Goal: Task Accomplishment & Management: Manage account settings

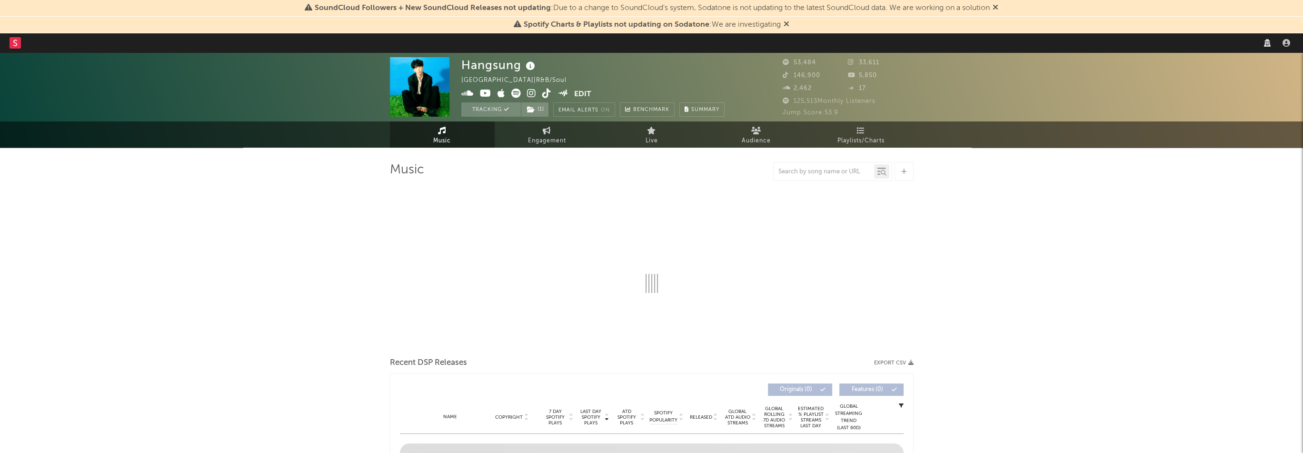
select select "6m"
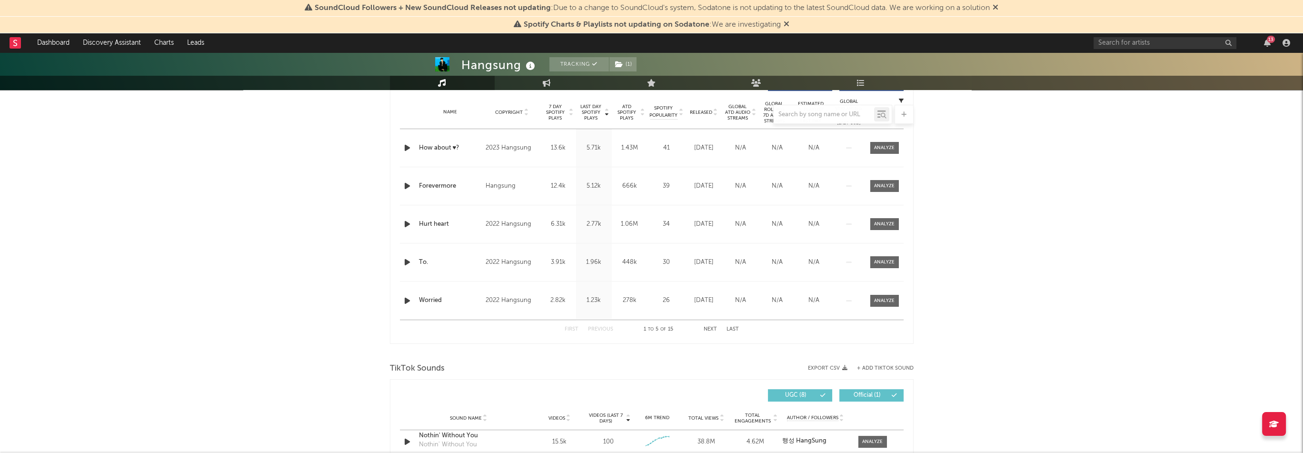
scroll to position [381, 0]
click at [713, 330] on button "Next" at bounding box center [709, 328] width 13 height 5
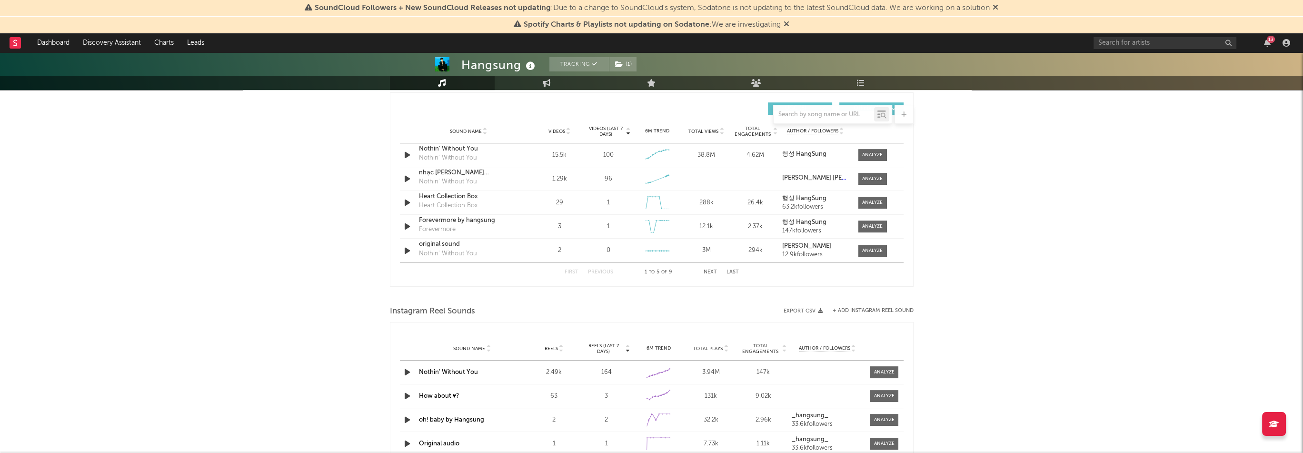
click at [710, 276] on div "First Previous 1 to 5 of 9 Next Last" at bounding box center [651, 272] width 174 height 19
click at [711, 272] on button "Next" at bounding box center [709, 271] width 13 height 5
click at [874, 227] on div at bounding box center [872, 226] width 20 height 7
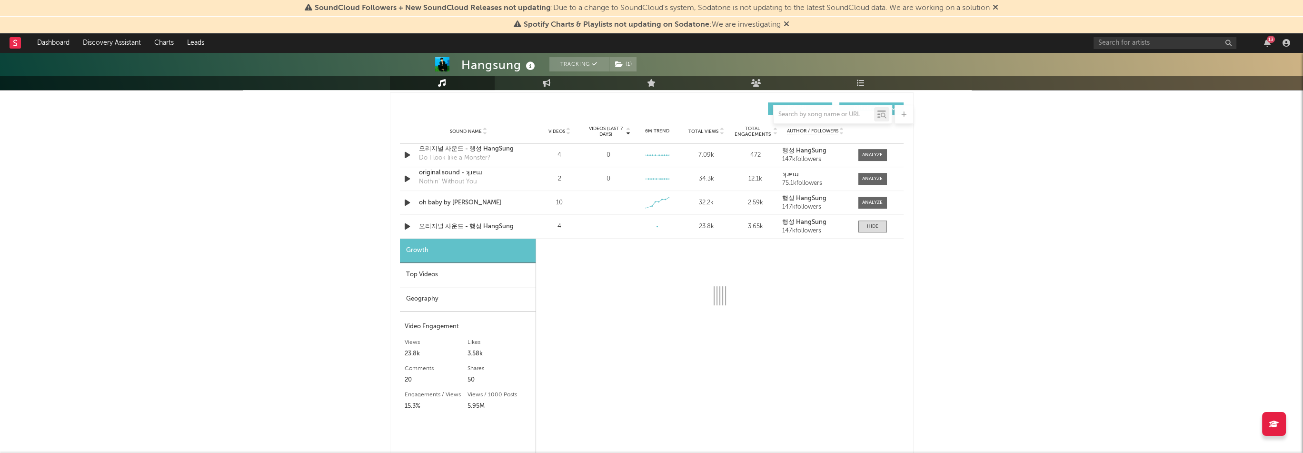
select select "1w"
click at [455, 281] on div "Top Videos" at bounding box center [468, 275] width 136 height 24
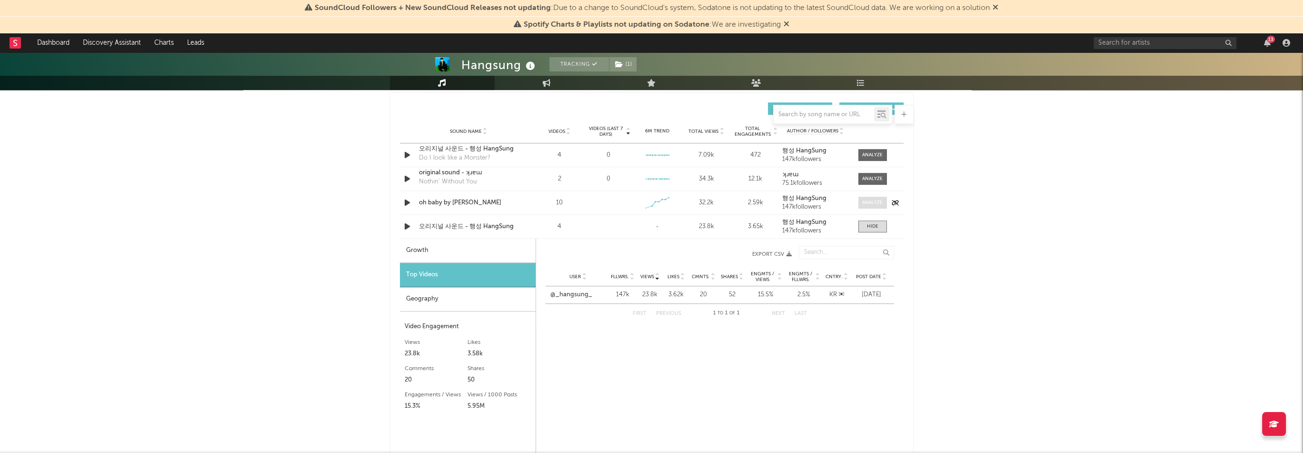
click at [876, 204] on div at bounding box center [872, 202] width 20 height 7
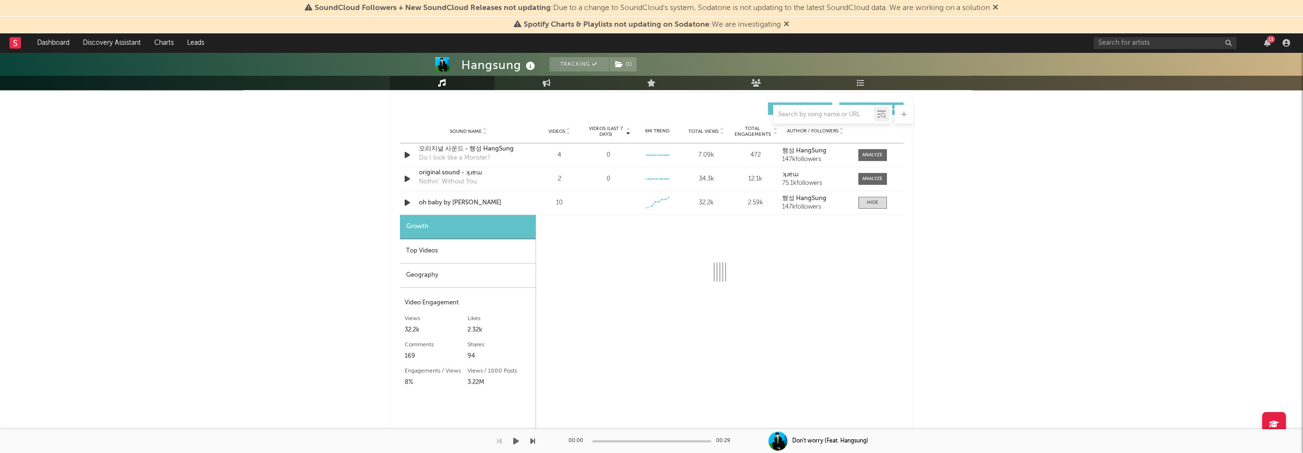
select select "1w"
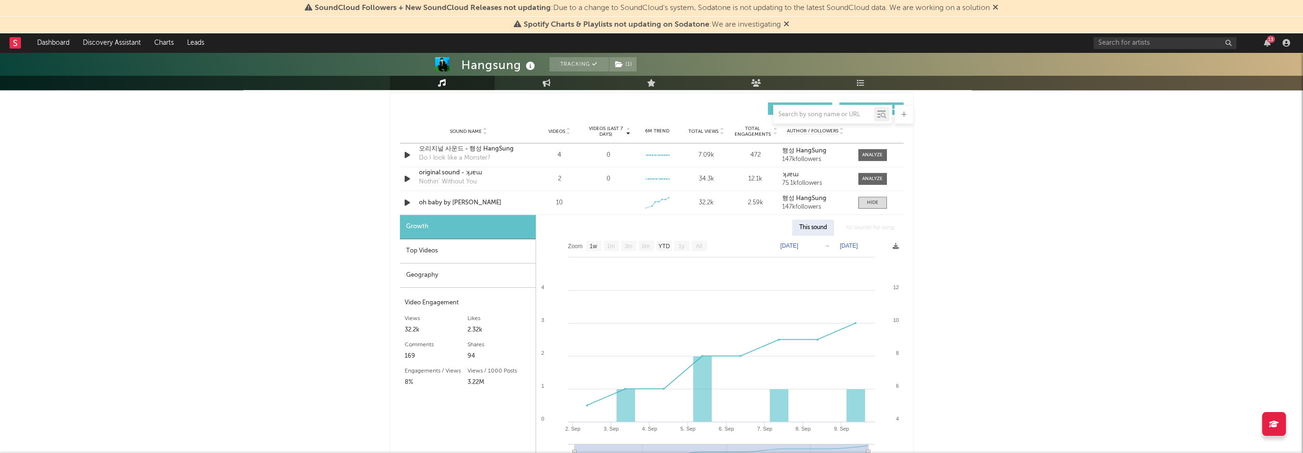
click at [496, 246] on div "Top Videos" at bounding box center [468, 251] width 136 height 24
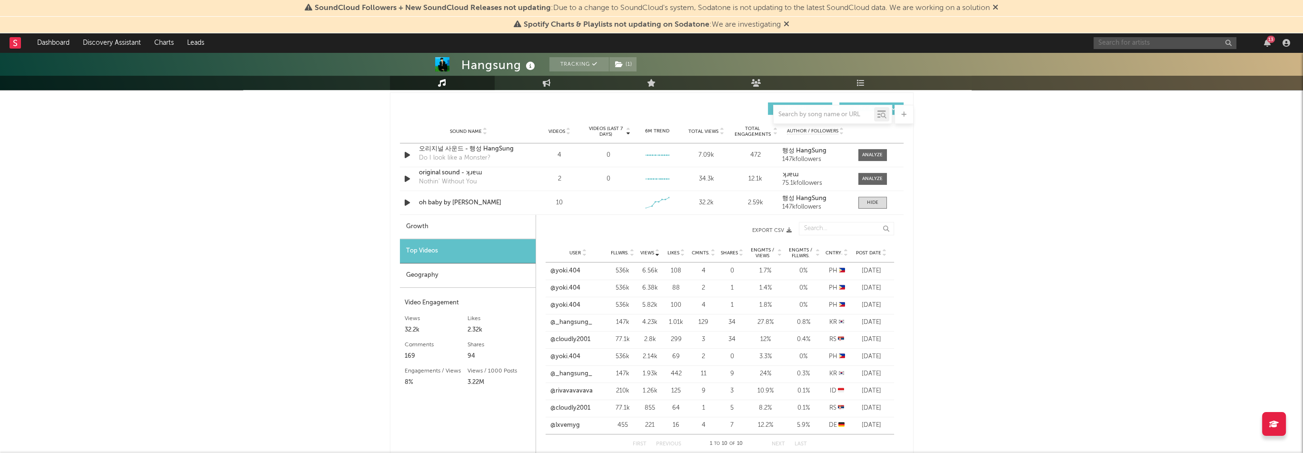
click at [1121, 43] on input "text" at bounding box center [1164, 43] width 143 height 12
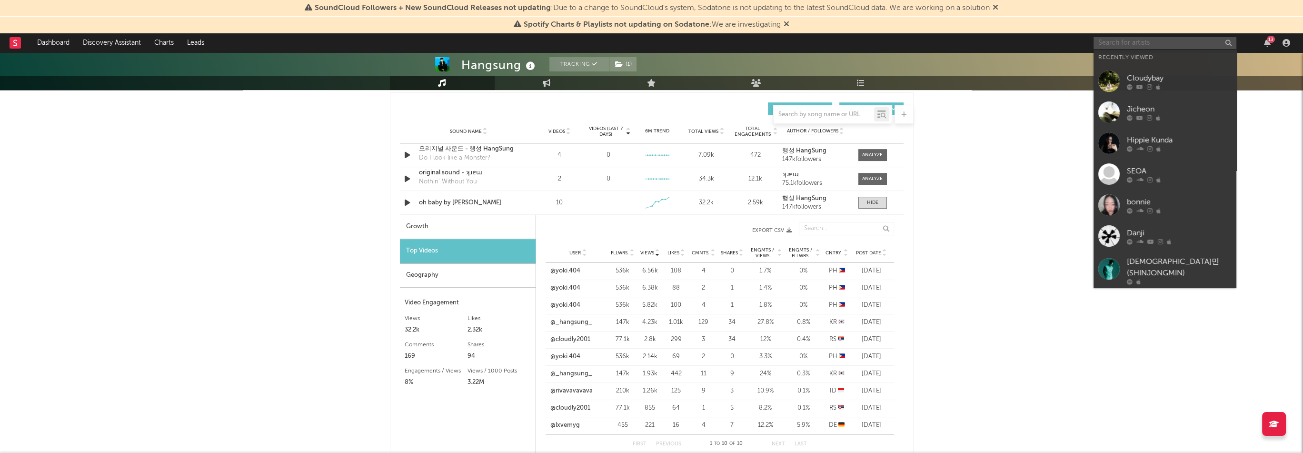
paste input "[URL][DOMAIN_NAME]"
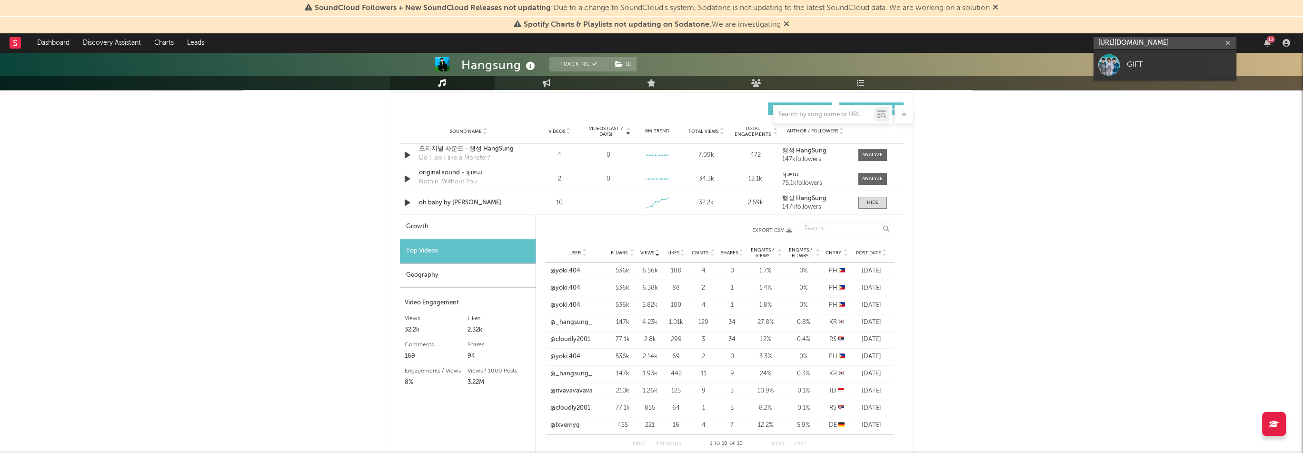
type input "[URL][DOMAIN_NAME]"
click at [1136, 60] on div "GIFT" at bounding box center [1179, 64] width 105 height 11
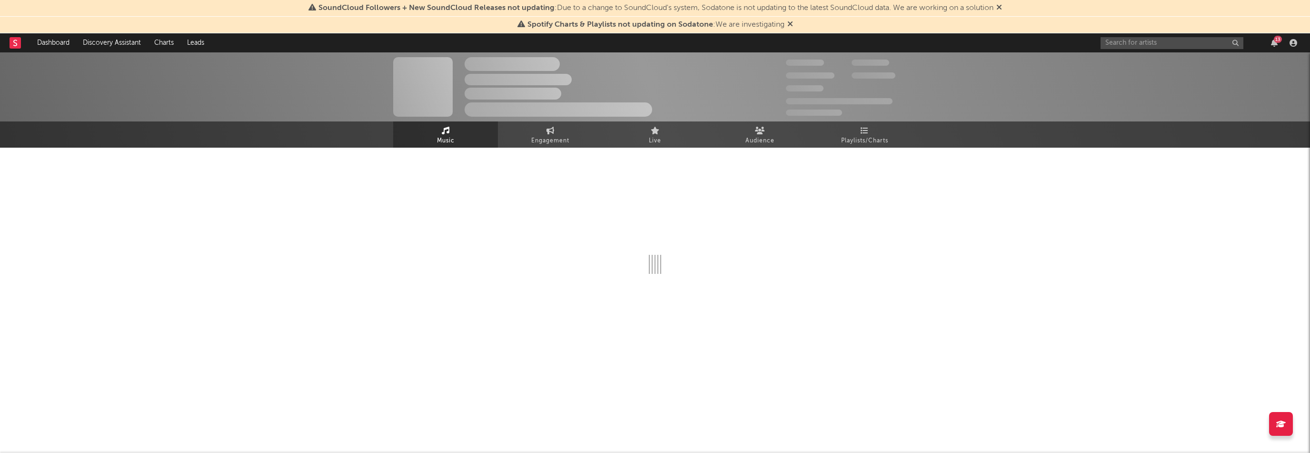
click at [1268, 43] on div "13" at bounding box center [1274, 43] width 14 height 8
click at [1271, 42] on icon "button" at bounding box center [1274, 43] width 7 height 8
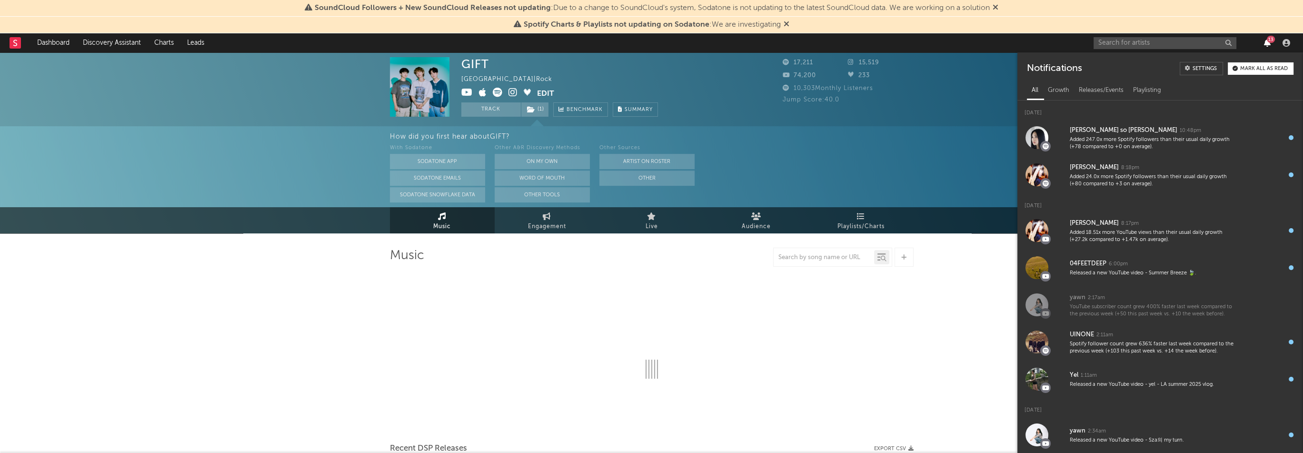
select select "1w"
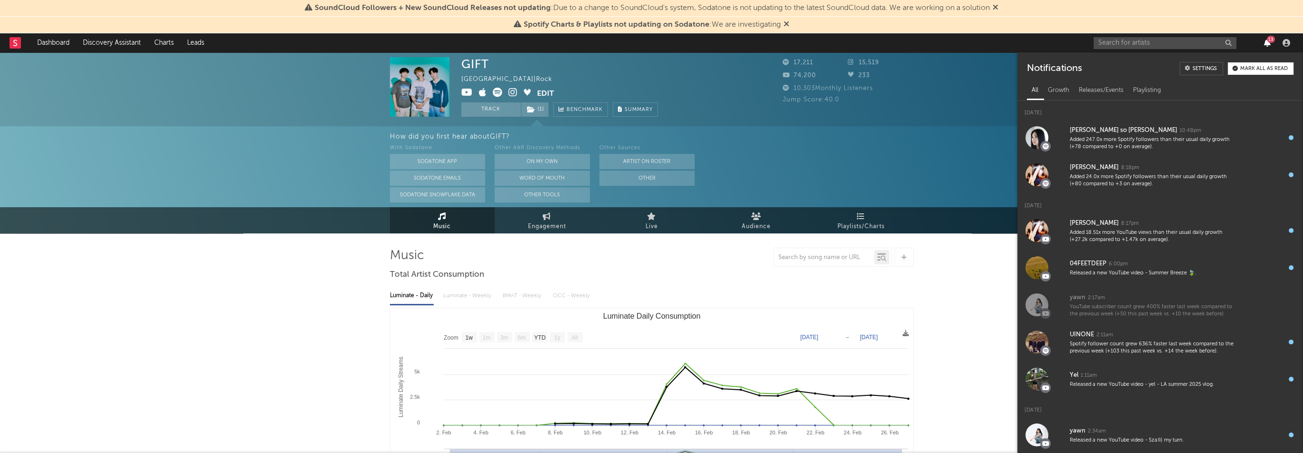
click at [1271, 42] on div "13" at bounding box center [1270, 39] width 8 height 7
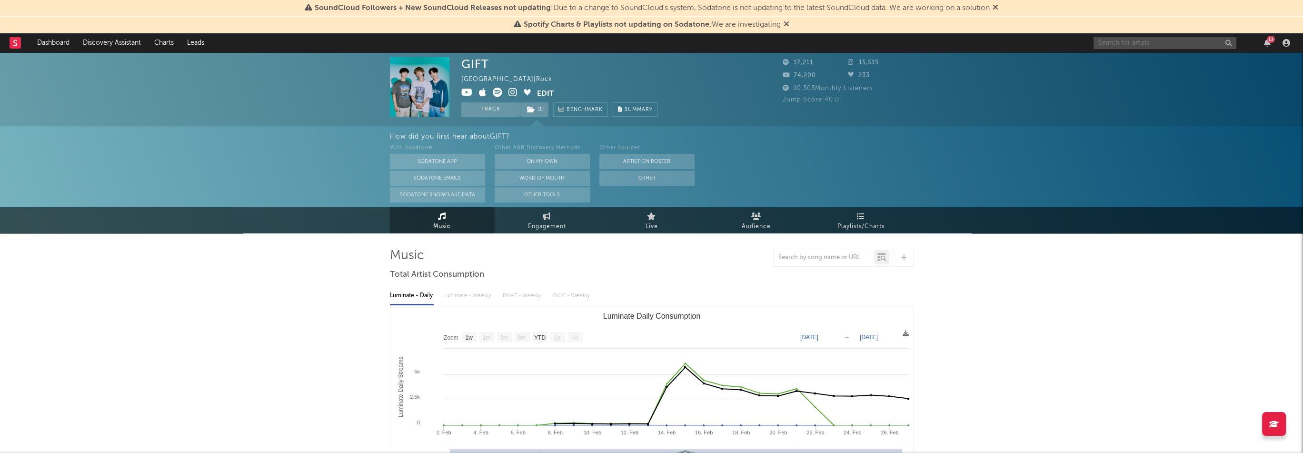
click at [1123, 46] on input "text" at bounding box center [1164, 43] width 143 height 12
paste input "[URL][DOMAIN_NAME]"
type input "[URL][DOMAIN_NAME]"
click at [1146, 62] on div "SEOKHONG" at bounding box center [1179, 64] width 105 height 11
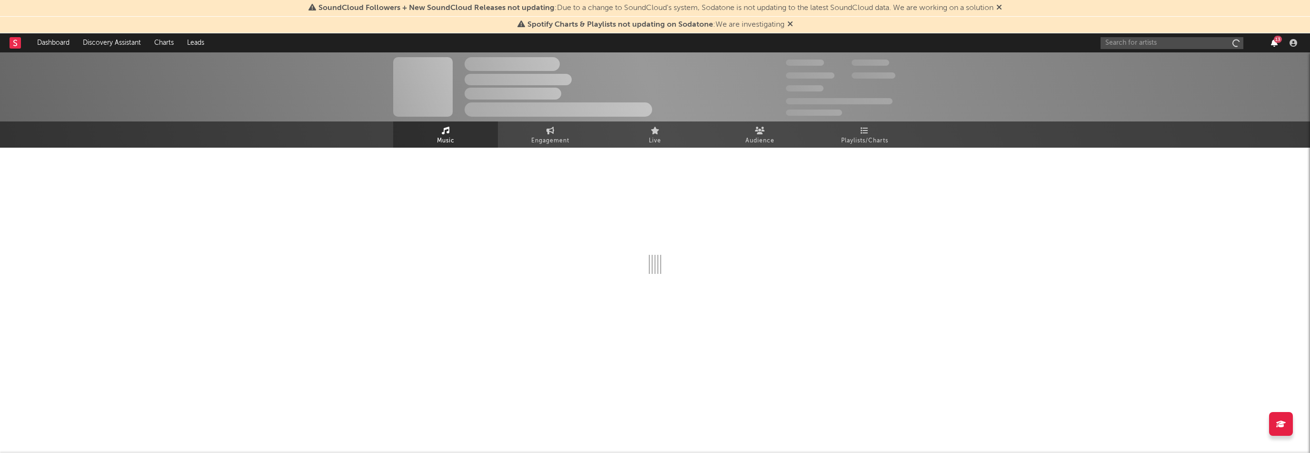
click at [1271, 45] on icon "button" at bounding box center [1274, 43] width 7 height 8
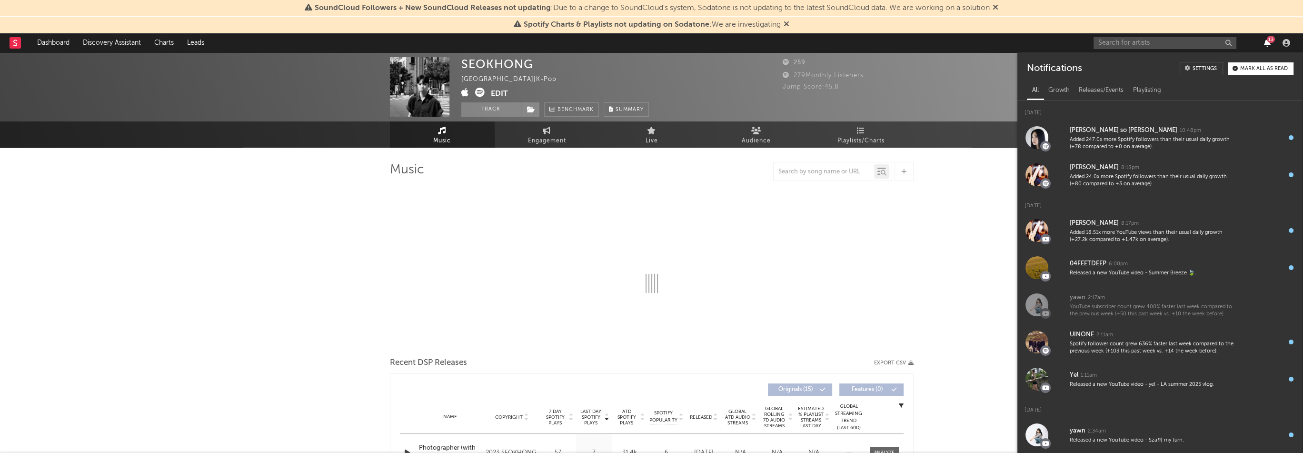
select select "1w"
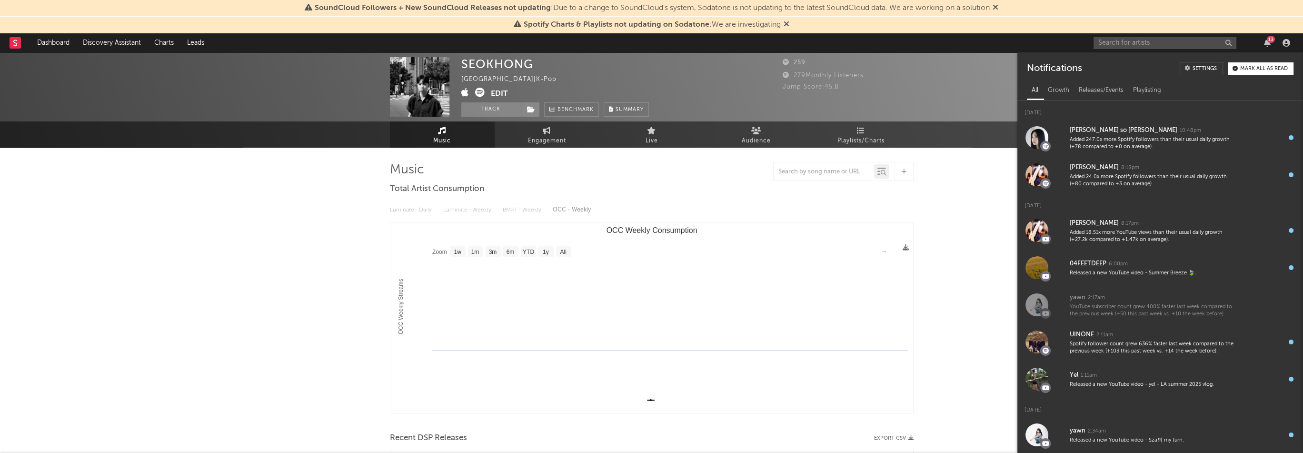
click at [466, 93] on icon at bounding box center [465, 93] width 8 height 10
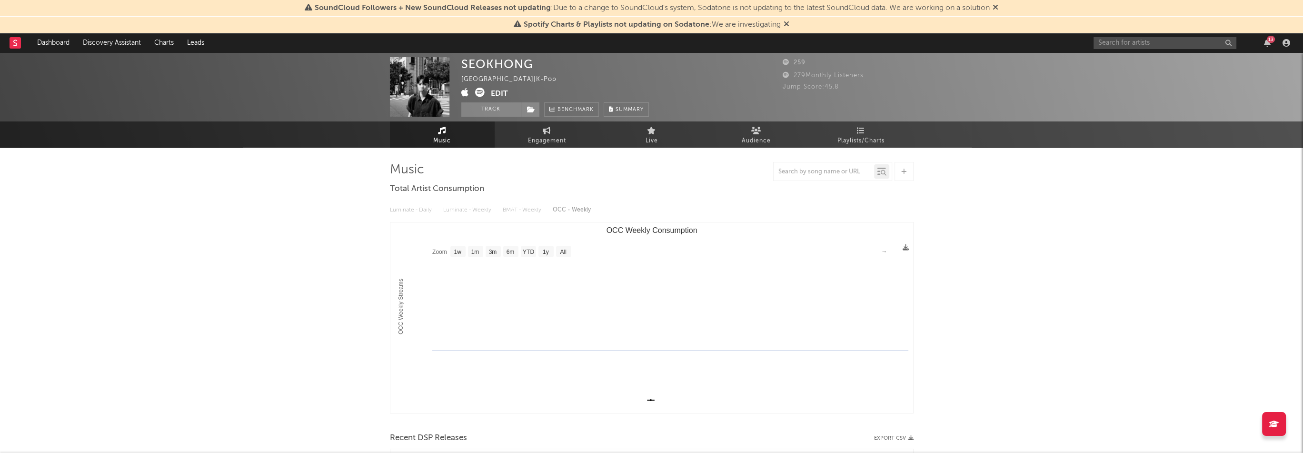
click at [514, 65] on div "SEOKHONG" at bounding box center [497, 64] width 72 height 14
copy div "SEOKHONG"
click at [504, 96] on button "Edit" at bounding box center [499, 94] width 17 height 12
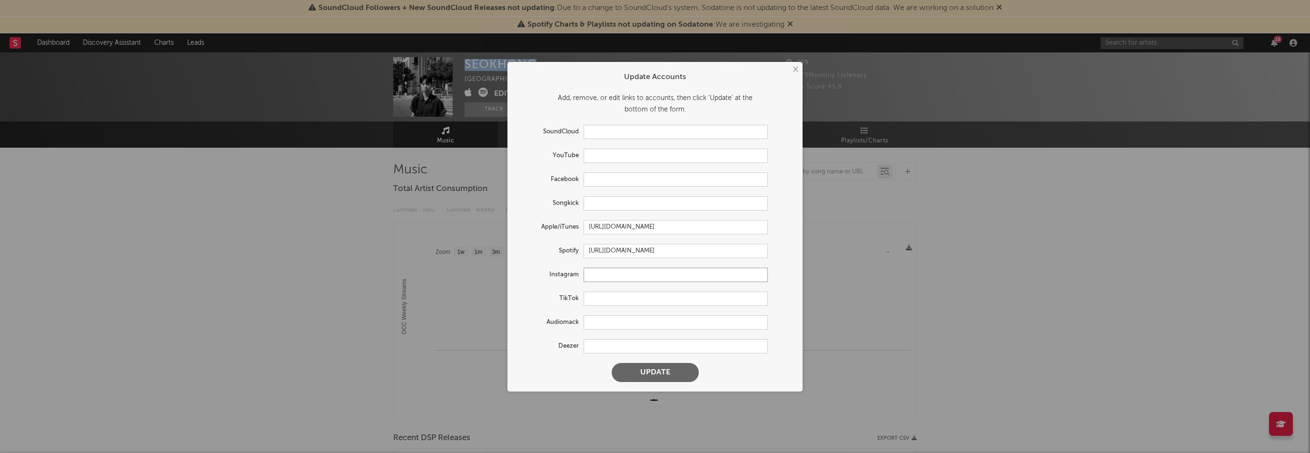
click at [609, 277] on input "text" at bounding box center [675, 274] width 184 height 14
paste input "[URL][DOMAIN_NAME]"
type input "[URL][DOMAIN_NAME]"
click at [674, 367] on button "Update" at bounding box center [655, 372] width 87 height 19
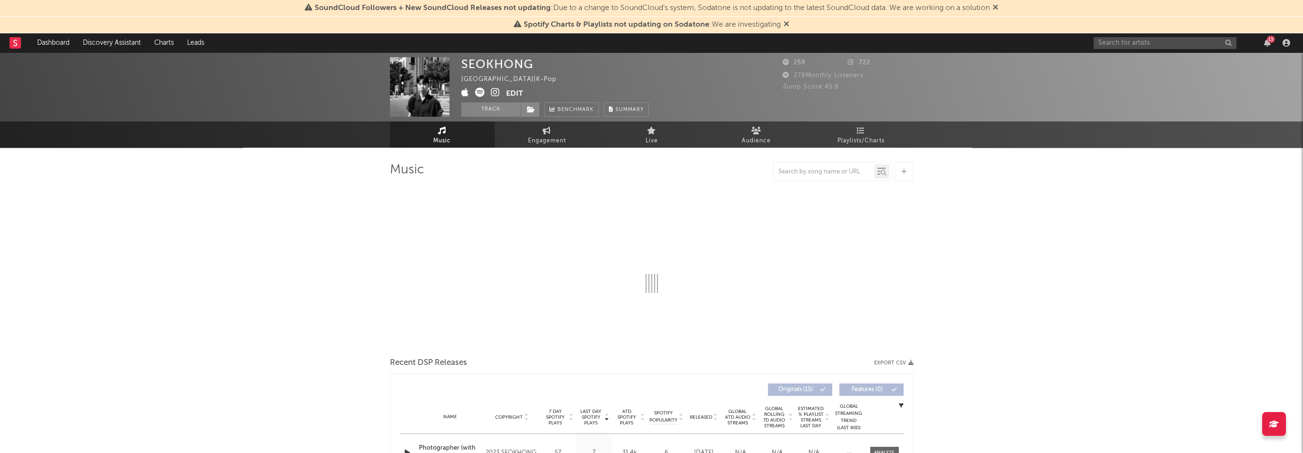
select select "1w"
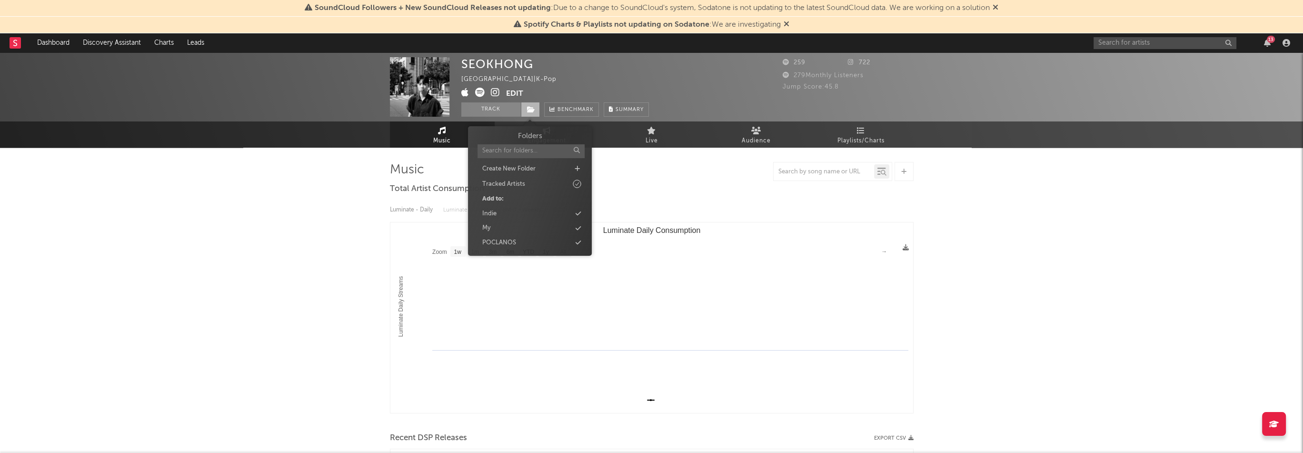
click at [524, 109] on span at bounding box center [530, 109] width 19 height 14
click at [537, 218] on div "Indie" at bounding box center [529, 214] width 109 height 12
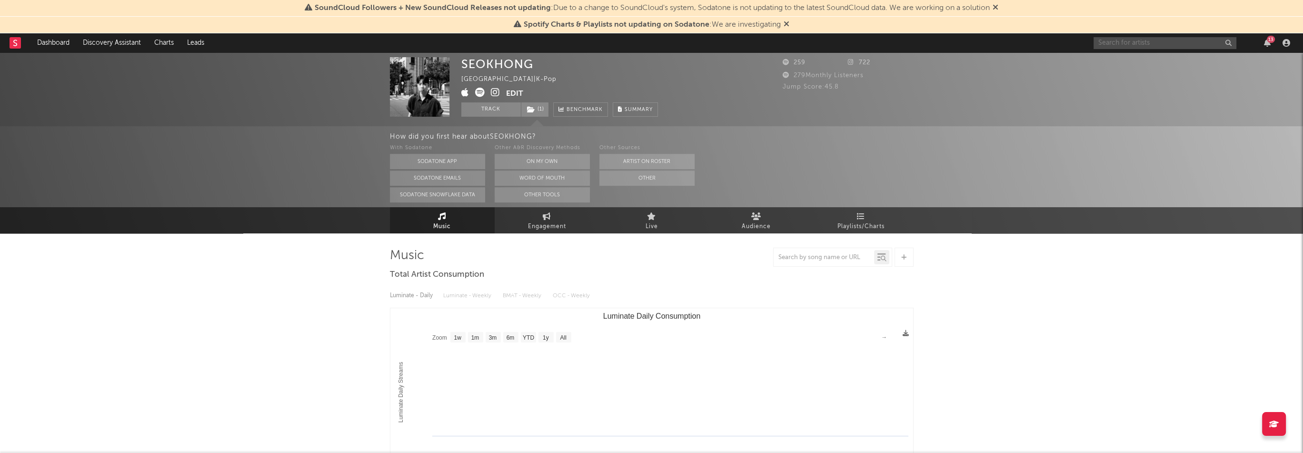
click at [1118, 40] on input "text" at bounding box center [1164, 43] width 143 height 12
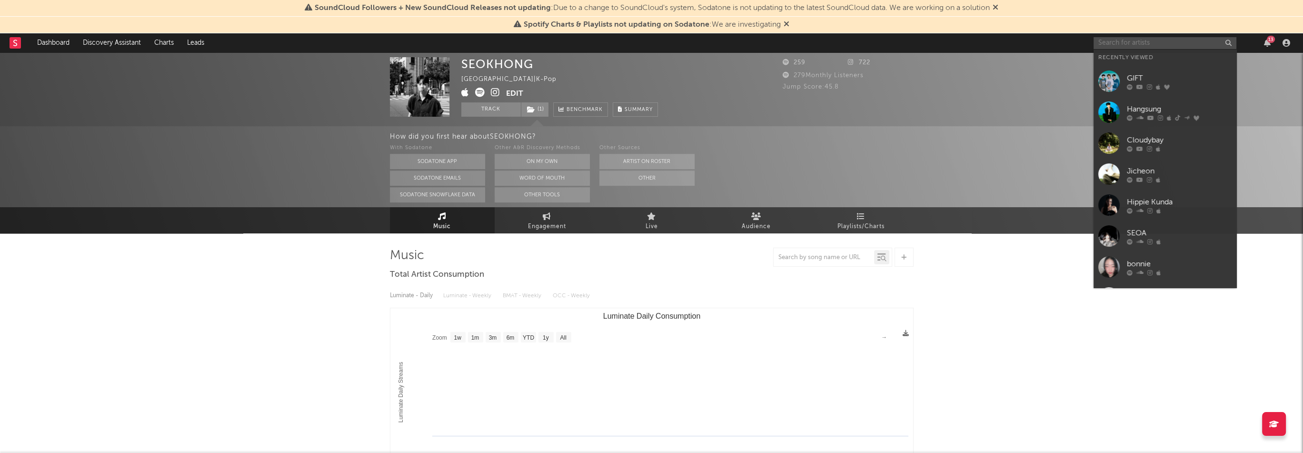
paste input "[URL][DOMAIN_NAME]"
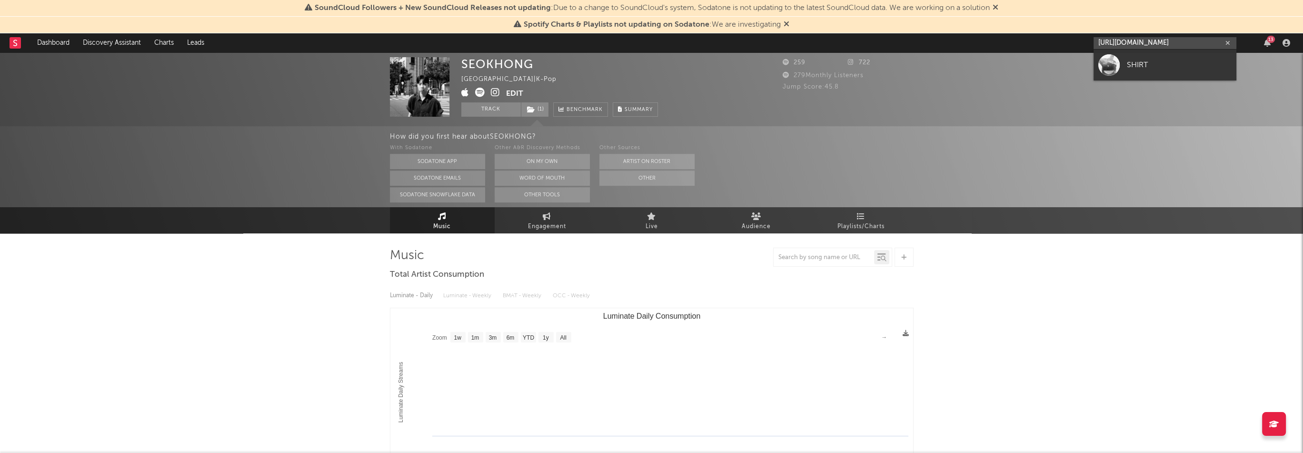
type input "[URL][DOMAIN_NAME]"
click at [1142, 62] on div "SHIRT" at bounding box center [1179, 64] width 105 height 11
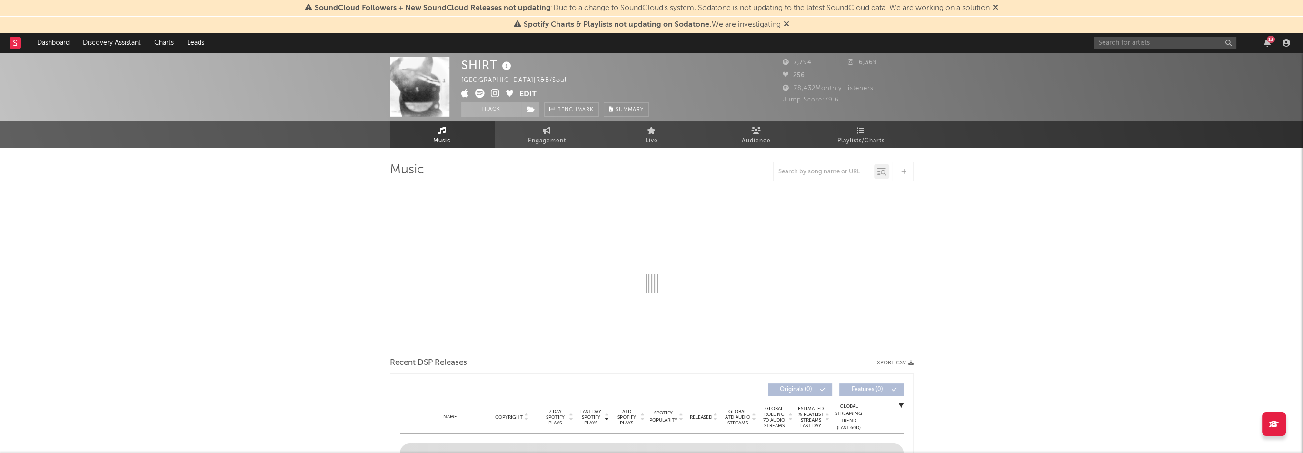
select select "6m"
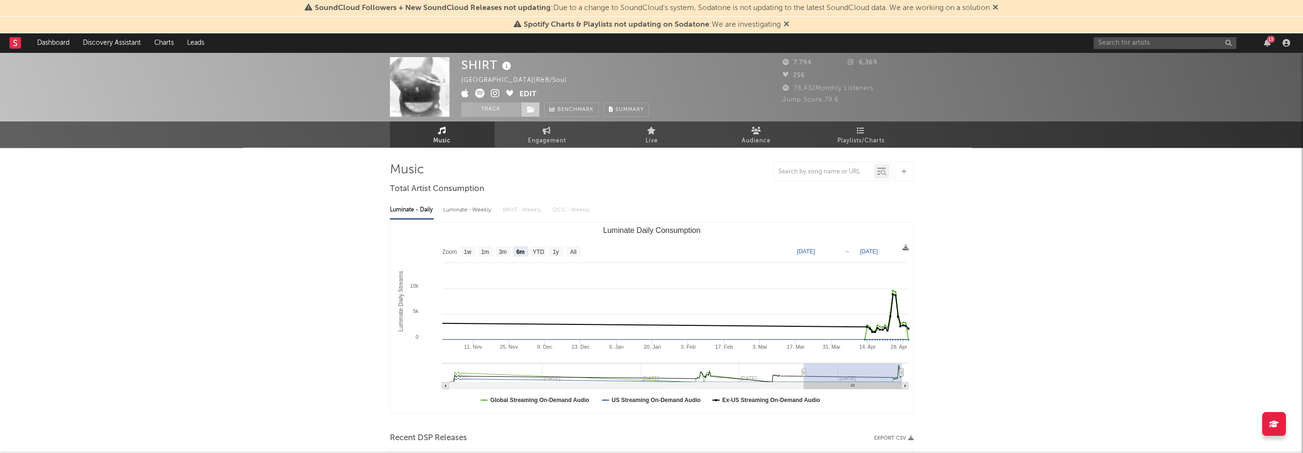
click at [527, 108] on icon at bounding box center [531, 109] width 8 height 7
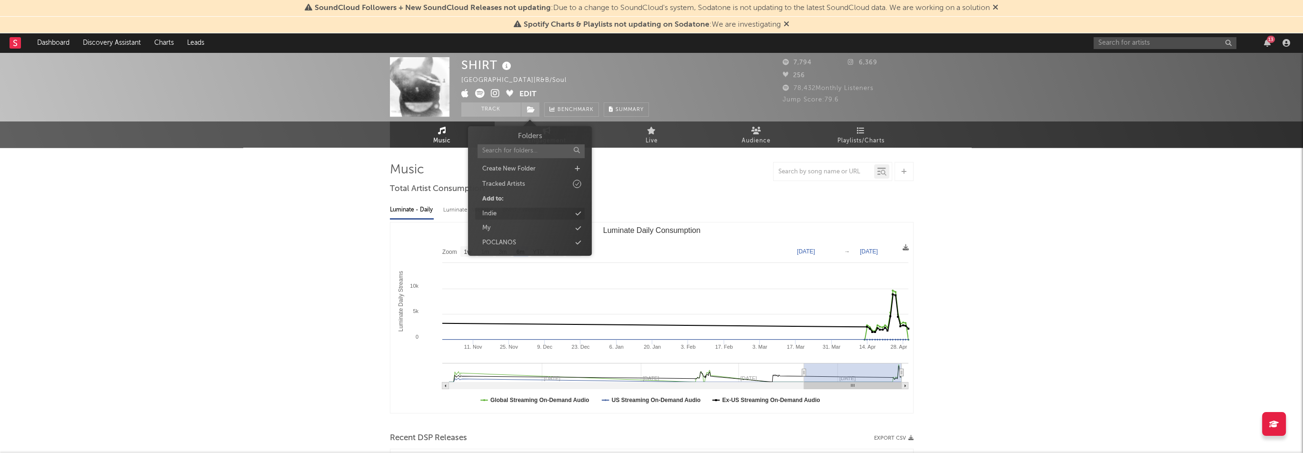
click at [516, 212] on div "Indie" at bounding box center [529, 214] width 109 height 12
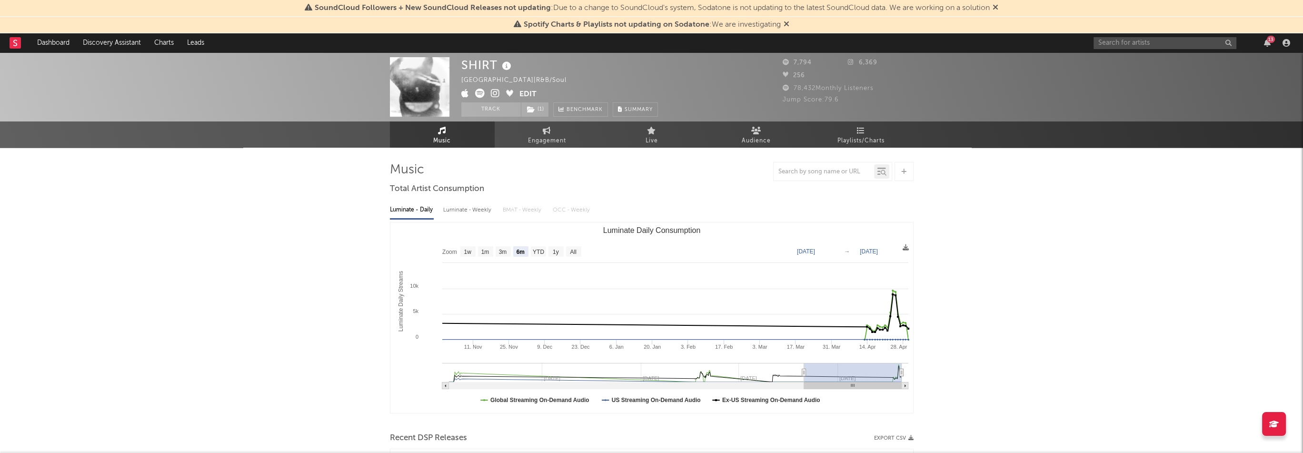
click at [562, 79] on div "SHIRT [GEOGRAPHIC_DATA] | R&B/Soul Edit Track ( 1 ) Benchmark Summary" at bounding box center [559, 86] width 197 height 59
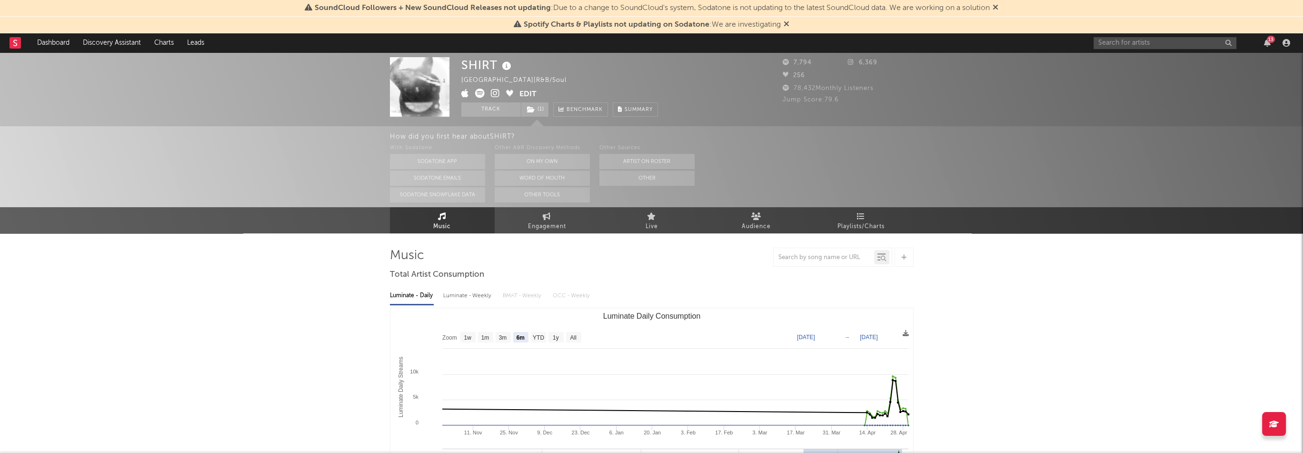
click at [495, 95] on icon at bounding box center [495, 94] width 9 height 10
click at [466, 92] on icon at bounding box center [465, 94] width 8 height 10
click at [1127, 38] on input "text" at bounding box center [1164, 43] width 143 height 12
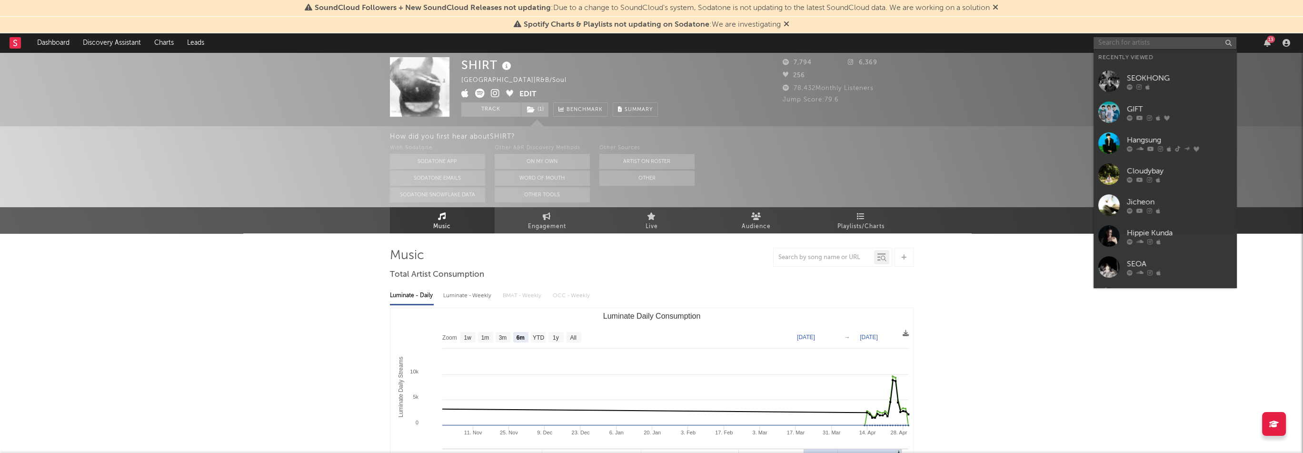
paste input "[URL][DOMAIN_NAME]"
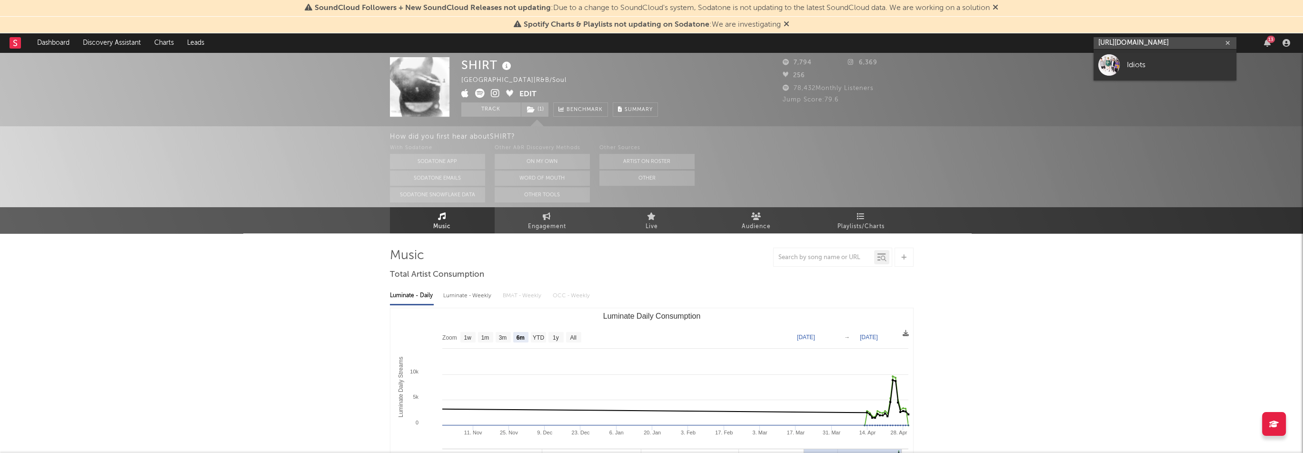
type input "[URL][DOMAIN_NAME]"
click at [1146, 70] on div "Idiots" at bounding box center [1179, 64] width 105 height 11
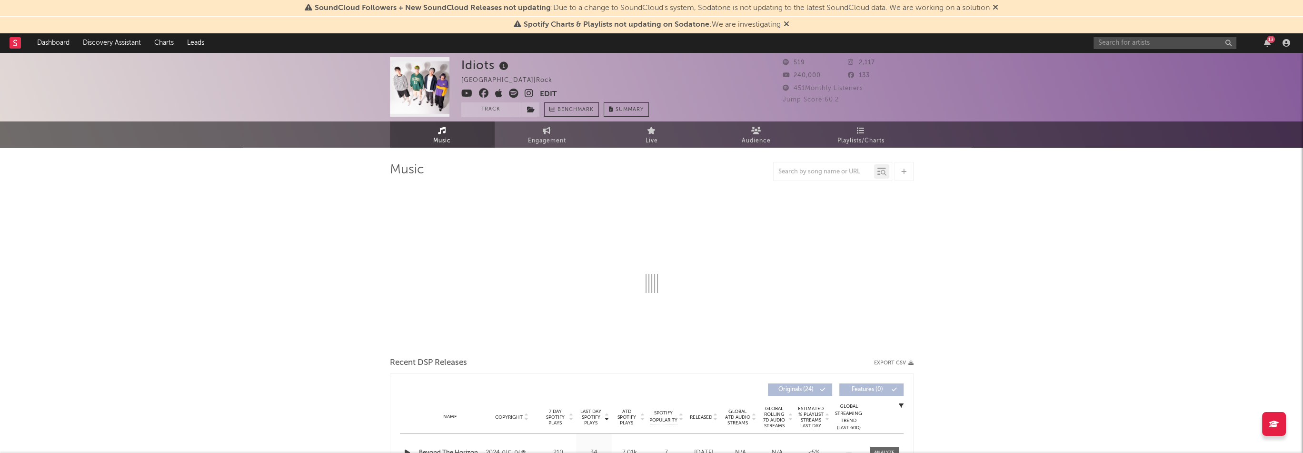
click at [498, 95] on icon at bounding box center [499, 94] width 8 height 10
select select "1w"
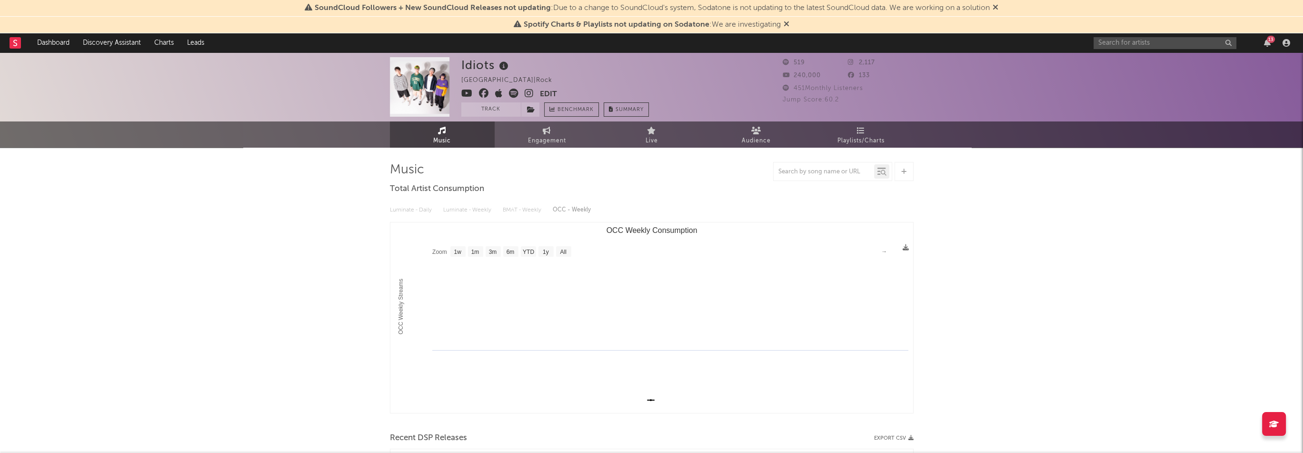
click at [530, 94] on icon at bounding box center [528, 94] width 9 height 10
click at [470, 94] on icon at bounding box center [466, 94] width 11 height 10
click at [545, 93] on button "Edit" at bounding box center [548, 95] width 17 height 12
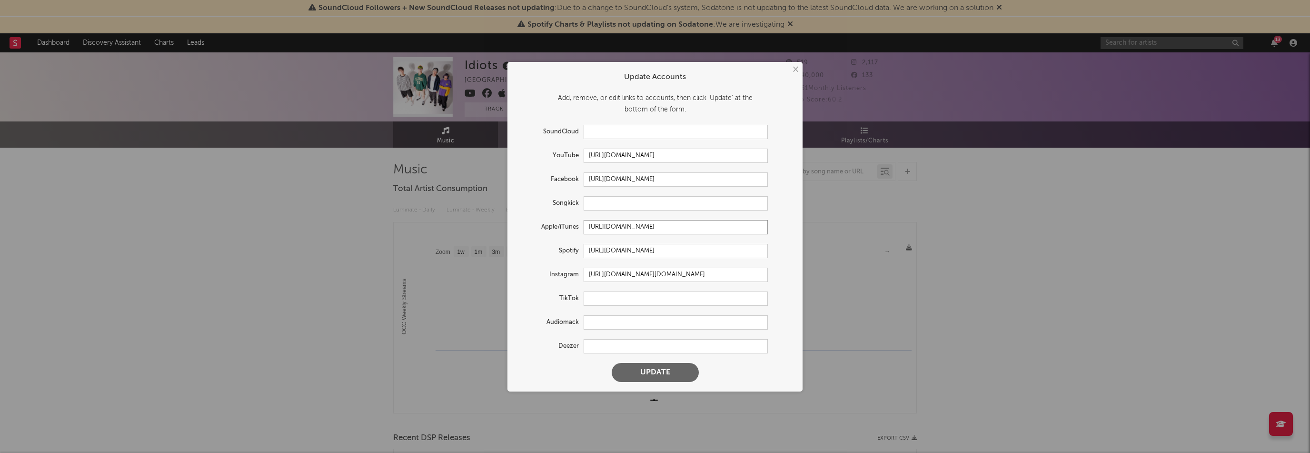
click at [622, 228] on input "[URL][DOMAIN_NAME]" at bounding box center [675, 227] width 184 height 14
paste input "35542734"
type input "[URL][DOMAIN_NAME]"
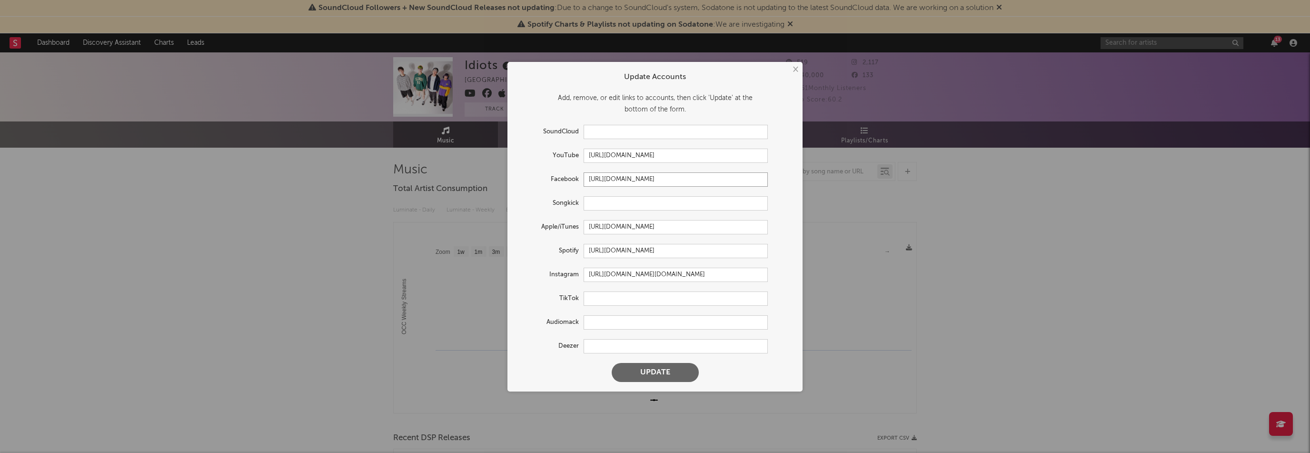
click at [656, 181] on input "[URL][DOMAIN_NAME]" at bounding box center [675, 179] width 184 height 14
click at [653, 157] on input "[URL][DOMAIN_NAME]" at bounding box center [675, 155] width 184 height 14
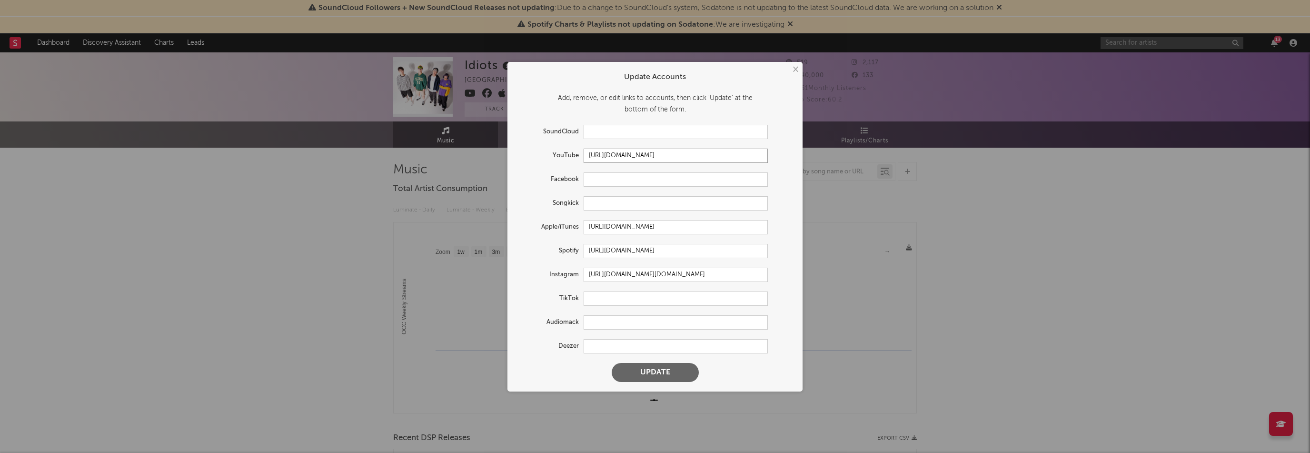
click at [653, 157] on input "[URL][DOMAIN_NAME]" at bounding box center [675, 155] width 184 height 14
paste input "[DOMAIN_NAME][URL]"
type input "[URL][DOMAIN_NAME]"
click at [681, 371] on button "Update" at bounding box center [655, 372] width 87 height 19
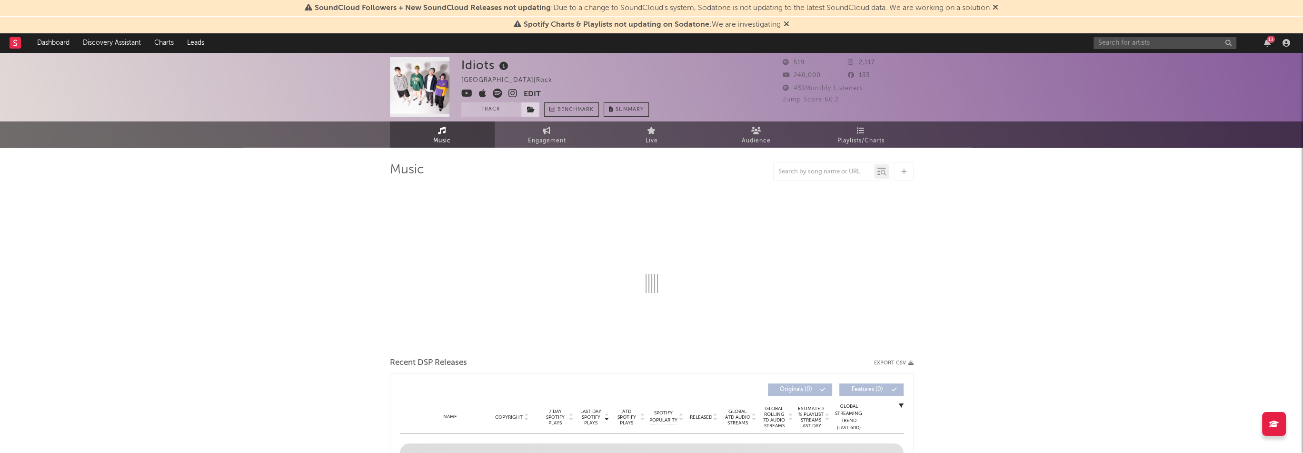
click at [535, 107] on span at bounding box center [530, 109] width 19 height 14
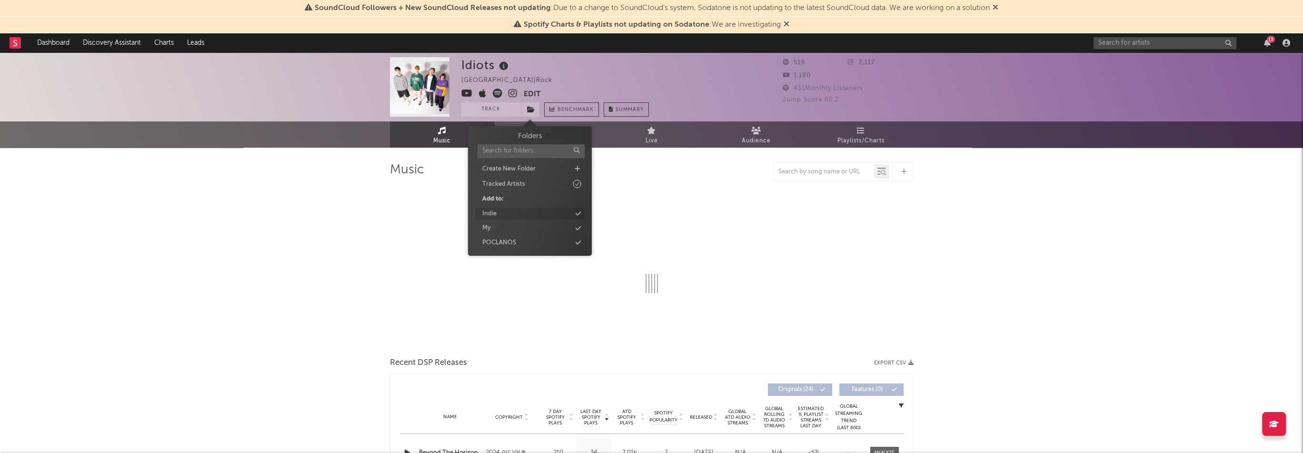
click at [503, 216] on div "Indie" at bounding box center [529, 214] width 109 height 12
select select "1w"
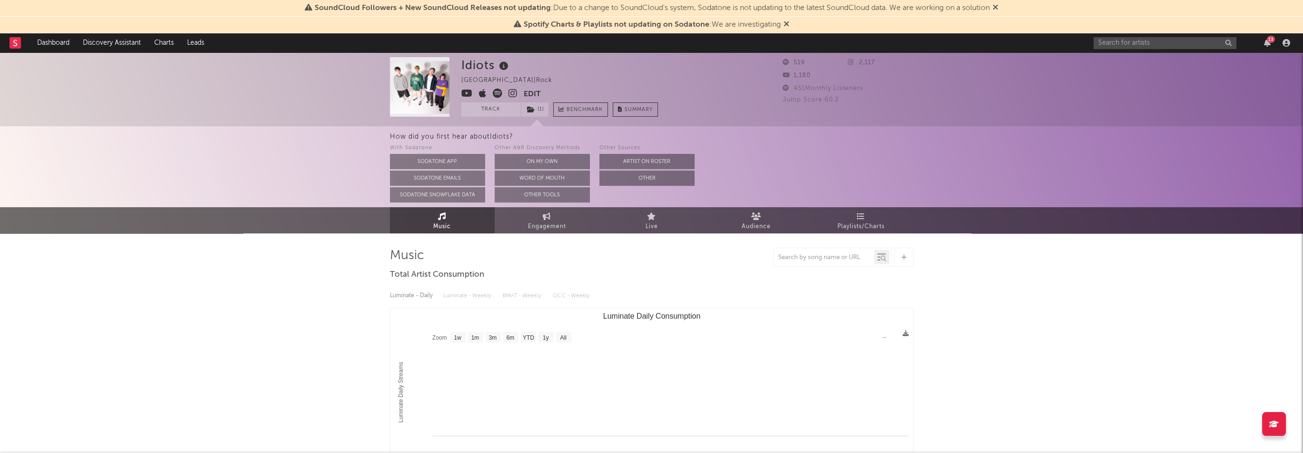
click at [672, 78] on div "Idiots [GEOGRAPHIC_DATA] | Rock Edit Track ( 1 ) Benchmark Summary" at bounding box center [615, 86] width 309 height 59
